Goal: Task Accomplishment & Management: Complete application form

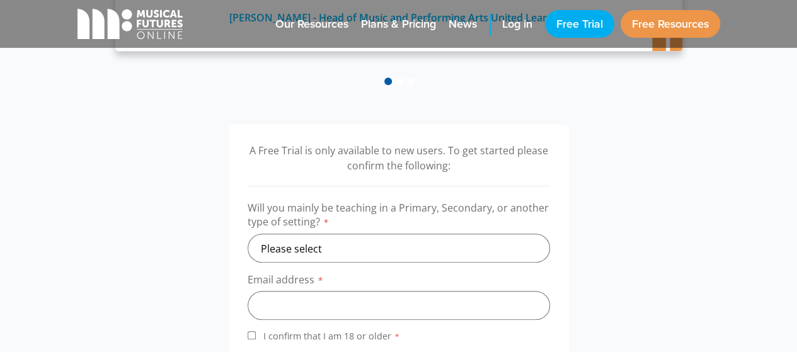
scroll to position [378, 0]
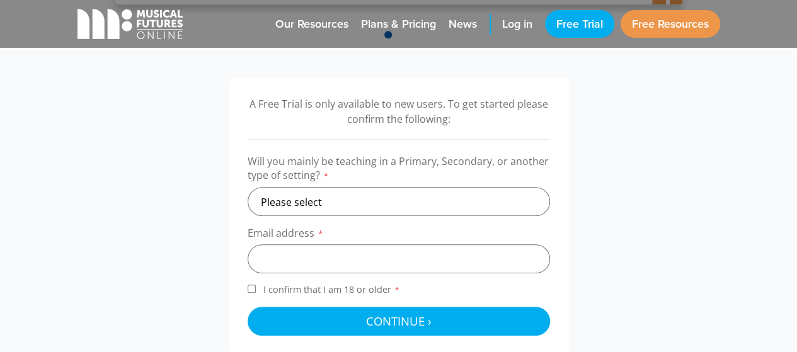
click at [246, 289] on div "A Free Trial is only available to new users. To get started please confirm the …" at bounding box center [399, 215] width 340 height 277
click at [253, 289] on input "I confirm that I am 18 or older *" at bounding box center [252, 289] width 8 height 8
checkbox input "true"
click at [318, 264] on input "email" at bounding box center [399, 258] width 302 height 29
click at [392, 197] on select "Please select Primary Secondary Other" at bounding box center [399, 201] width 302 height 29
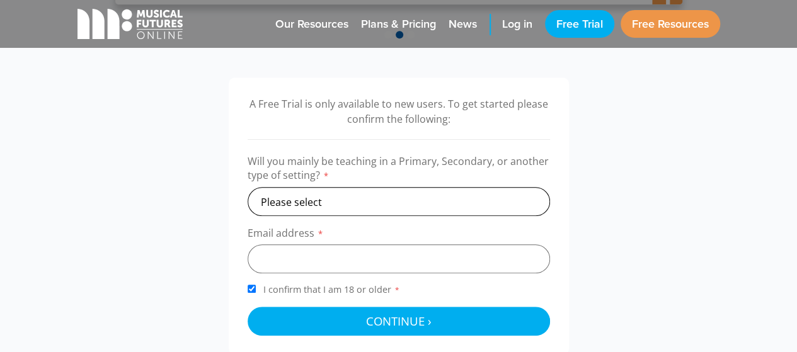
select select "secondary"
click at [248, 187] on select "Please select Primary Secondary Other" at bounding box center [399, 201] width 302 height 29
click at [315, 262] on input "email" at bounding box center [399, 258] width 302 height 29
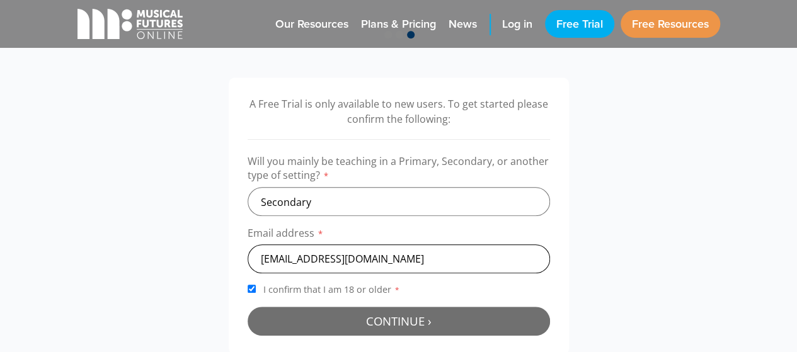
type input "[EMAIL_ADDRESS][DOMAIN_NAME]"
click at [460, 314] on button "Continue › Checking your details..." at bounding box center [399, 321] width 302 height 29
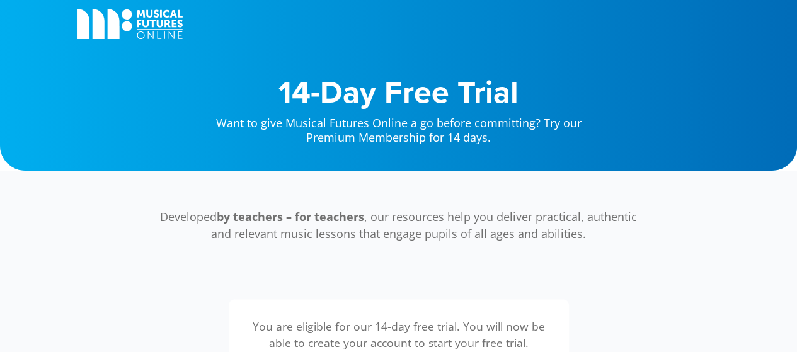
scroll to position [405, 0]
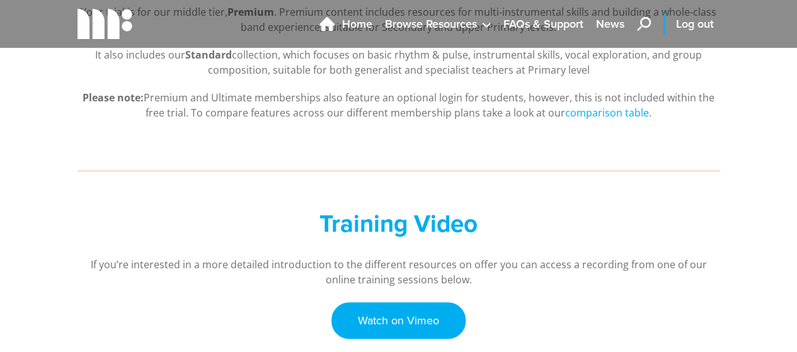
scroll to position [378, 0]
